Goal: Task Accomplishment & Management: Manage account settings

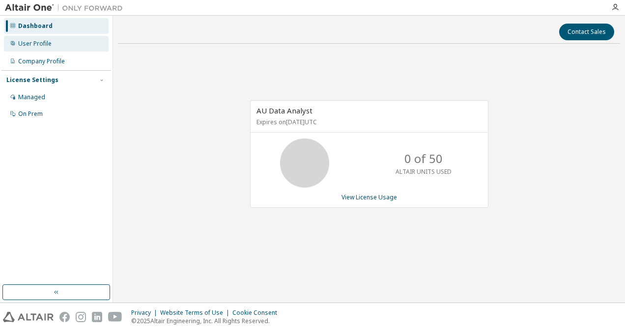
click at [33, 42] on div "User Profile" at bounding box center [34, 44] width 33 height 8
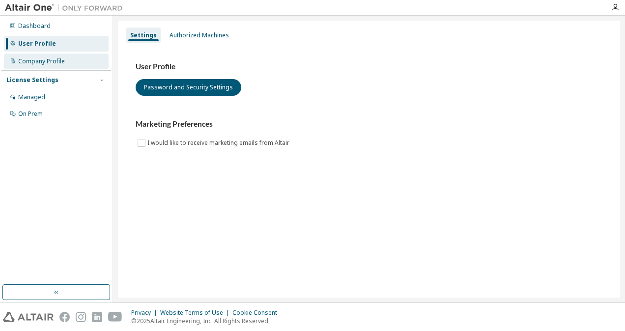
click at [42, 62] on div "Company Profile" at bounding box center [41, 61] width 47 height 8
